Goal: Task Accomplishment & Management: Complete application form

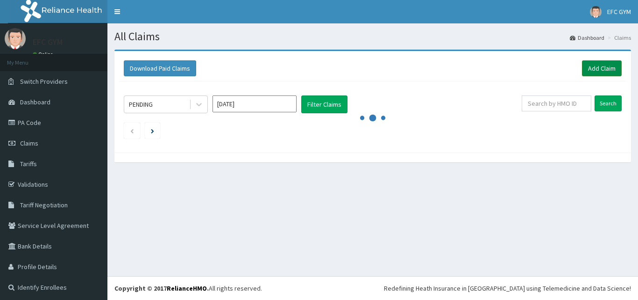
click at [596, 67] on link "Add Claim" at bounding box center [602, 68] width 40 height 16
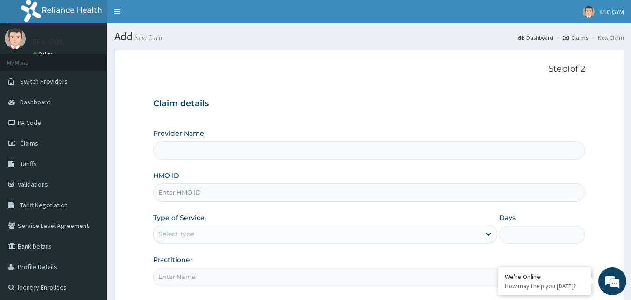
type input "ECLIPSE FITNESS CENTER GYM AFRICA"
type input "1"
click at [190, 153] on input "ECLIPSE FITNESS CENTER GYM AFRICA" at bounding box center [369, 150] width 433 height 18
click at [188, 190] on input "HMO ID" at bounding box center [369, 192] width 433 height 18
type input "MON/10011/A"
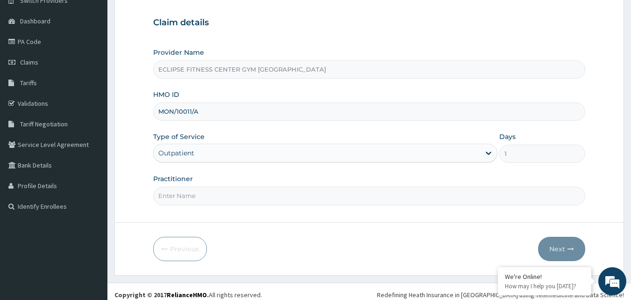
scroll to position [87, 0]
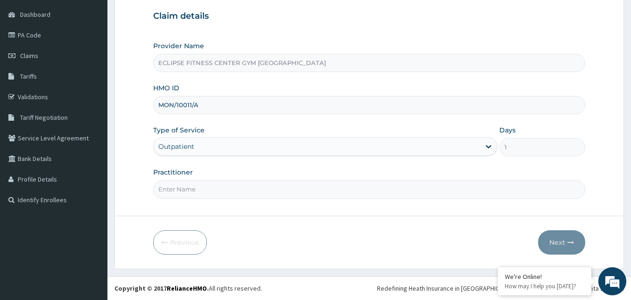
click at [203, 185] on input "Practitioner" at bounding box center [369, 189] width 433 height 18
type input "Eclipse Fitness Center Gym Africa"
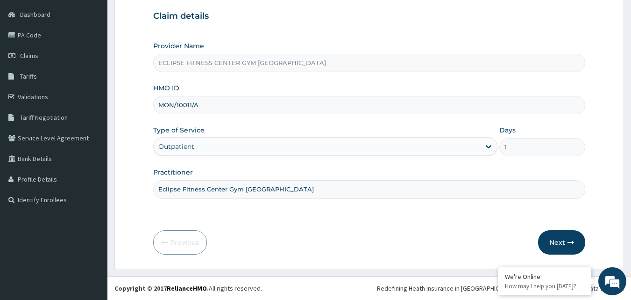
click at [560, 229] on form "Step 1 of 2 Claim details Provider Name ECLIPSE FITNESS CENTER GYM AFRICA HMO I…" at bounding box center [370, 115] width 510 height 307
click at [562, 237] on button "Next" at bounding box center [561, 242] width 47 height 24
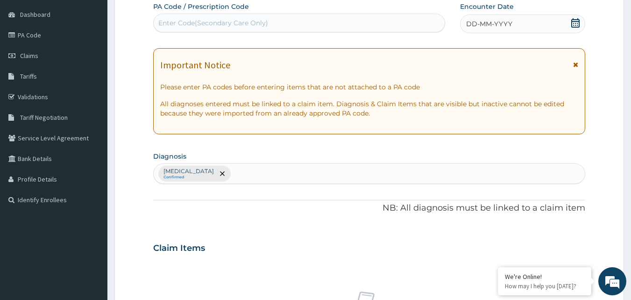
click at [490, 23] on span "DD-MM-YYYY" at bounding box center [489, 23] width 46 height 9
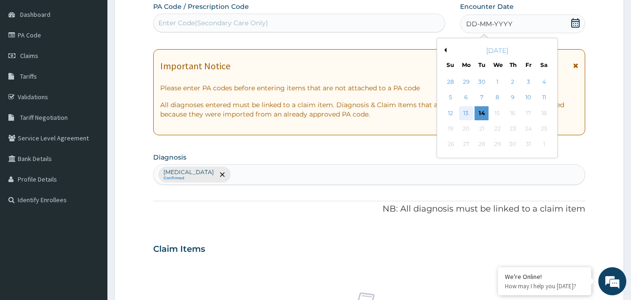
click at [468, 113] on div "13" at bounding box center [466, 113] width 14 height 14
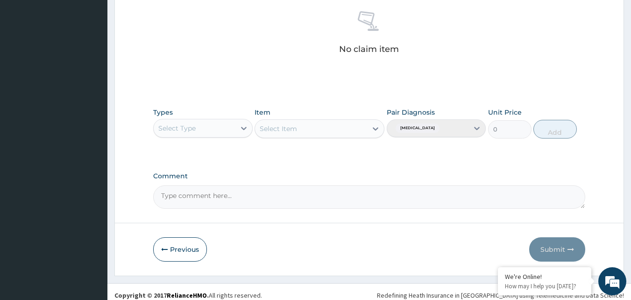
scroll to position [374, 0]
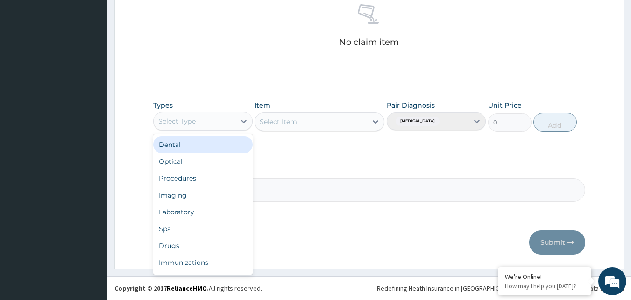
click at [229, 120] on div "Select Type" at bounding box center [195, 121] width 82 height 15
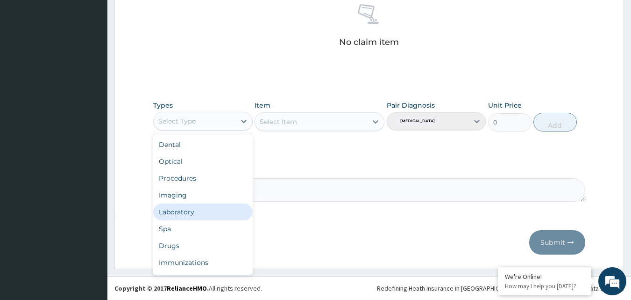
scroll to position [32, 0]
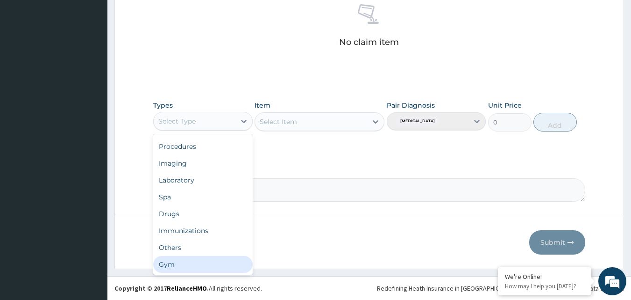
click at [184, 262] on div "Gym" at bounding box center [203, 264] width 100 height 17
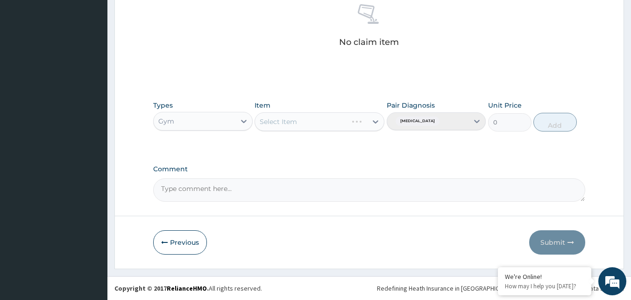
click at [328, 124] on div "Select Item" at bounding box center [320, 121] width 130 height 19
click at [329, 120] on div "Select Item" at bounding box center [311, 121] width 112 height 15
click at [312, 165] on label "Comment" at bounding box center [369, 169] width 433 height 8
click at [312, 178] on textarea "Comment" at bounding box center [369, 189] width 433 height 23
click at [321, 119] on div "Select Item" at bounding box center [311, 121] width 112 height 15
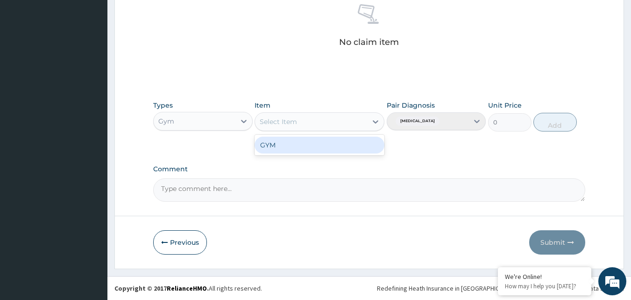
click at [317, 143] on div "GYM" at bounding box center [320, 144] width 130 height 17
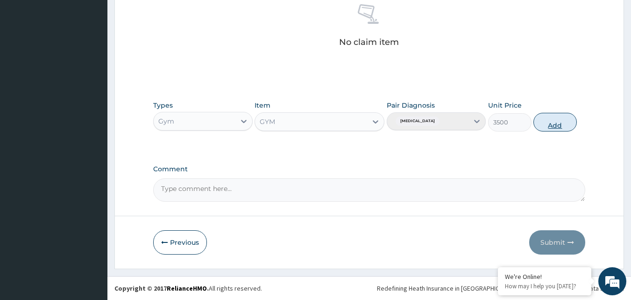
click at [539, 119] on button "Add" at bounding box center [555, 122] width 43 height 19
type input "0"
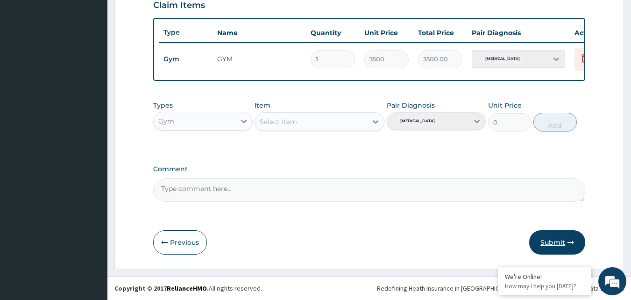
click at [555, 241] on button "Submit" at bounding box center [558, 242] width 56 height 24
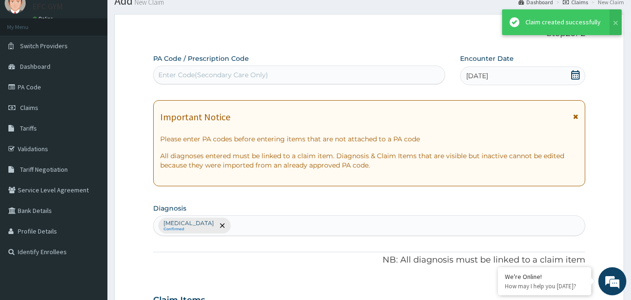
scroll to position [337, 0]
